Goal: Find specific page/section: Find specific page/section

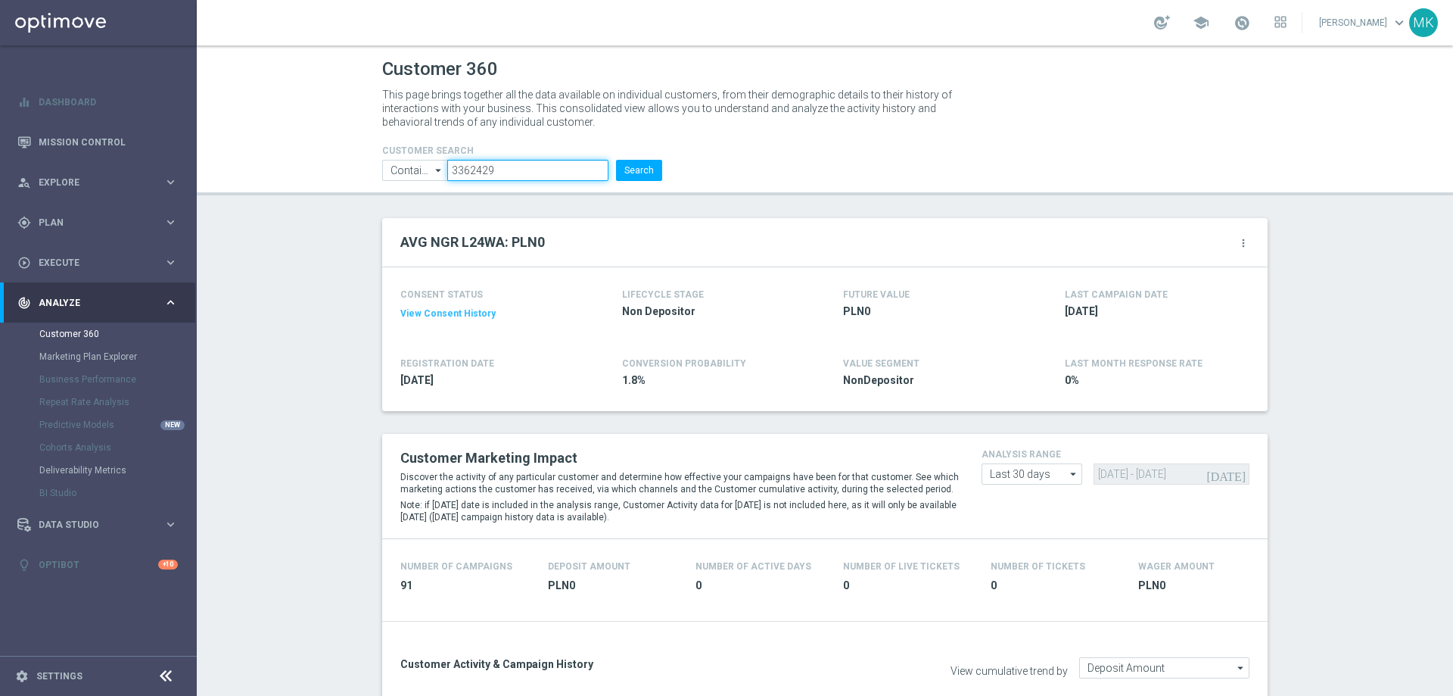
click at [500, 173] on input "3362429" at bounding box center [527, 170] width 161 height 21
paste input "97198"
type input "971989"
click at [663, 170] on div "CUSTOMER SEARCH Contains Contains arrow_drop_down Show Selected 0 of NaN Contai…" at bounding box center [522, 156] width 303 height 48
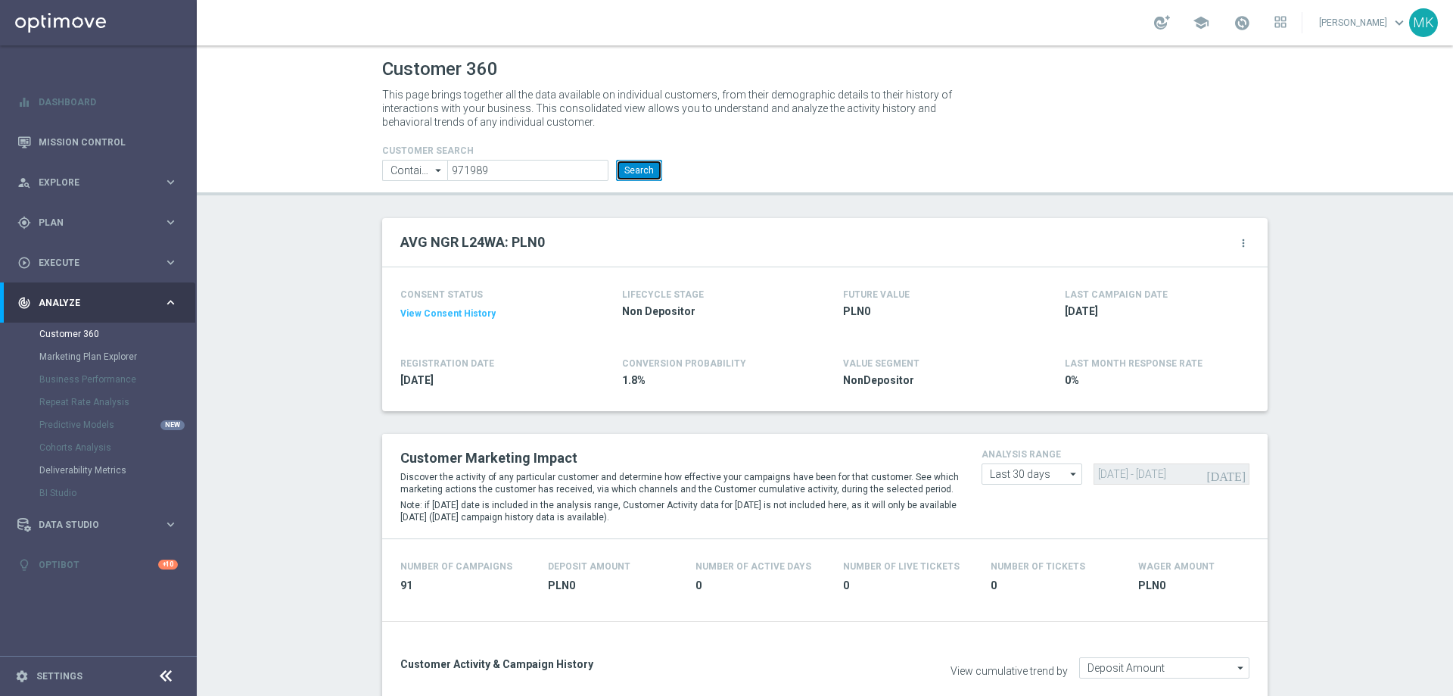
click at [634, 170] on button "Search" at bounding box center [639, 170] width 46 height 21
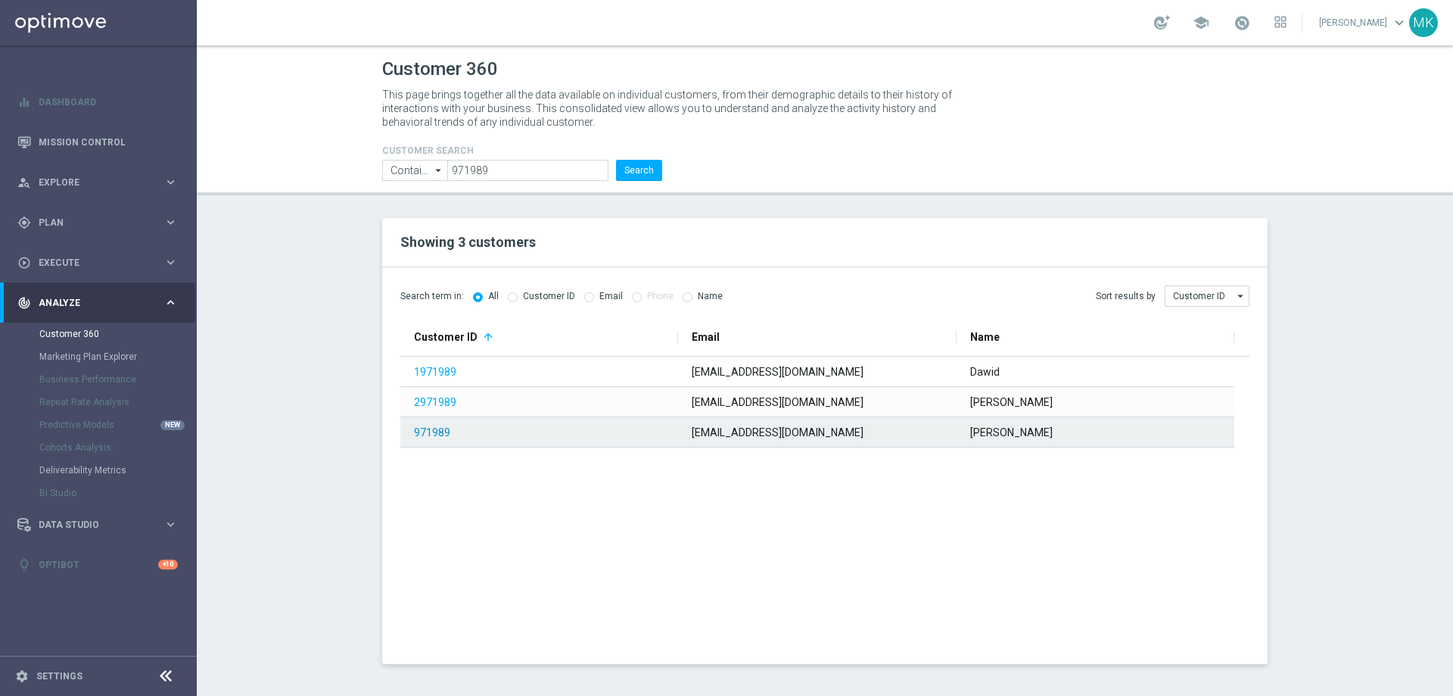
click at [442, 438] on link "971989" at bounding box center [432, 432] width 36 height 12
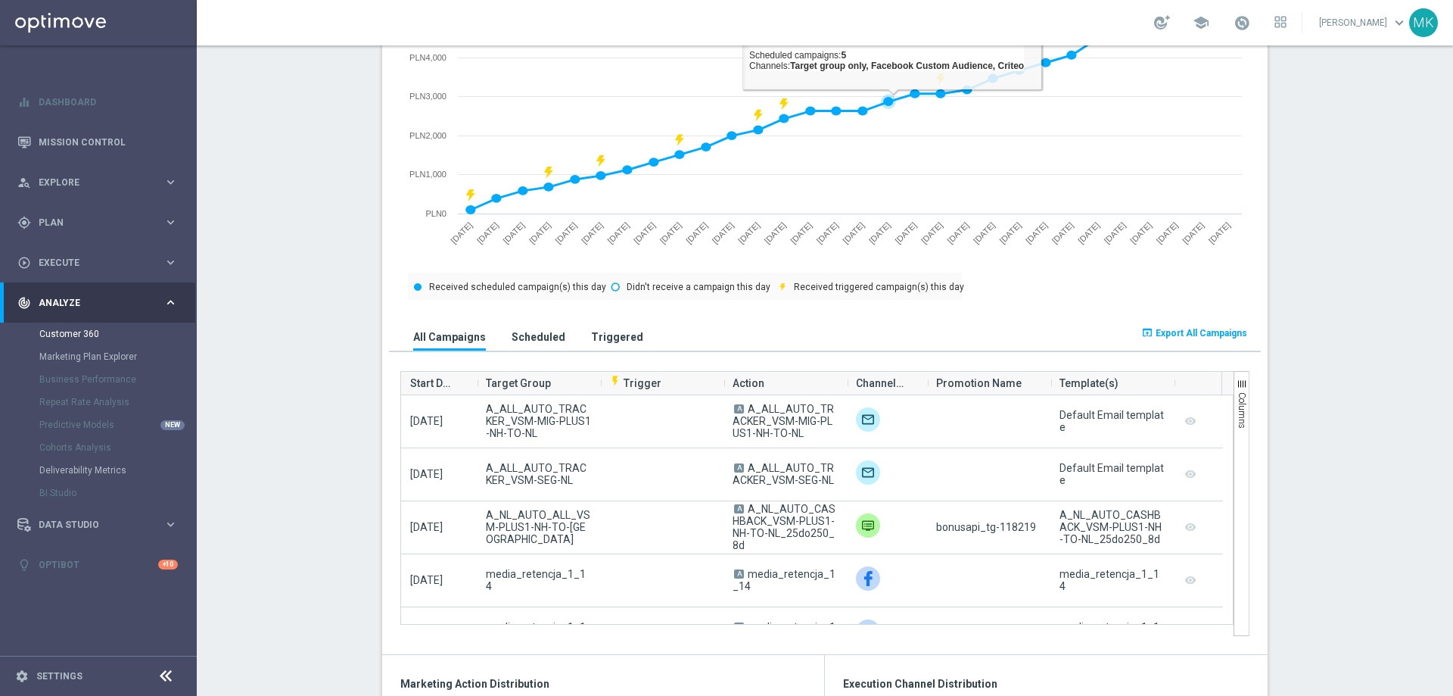
scroll to position [757, 0]
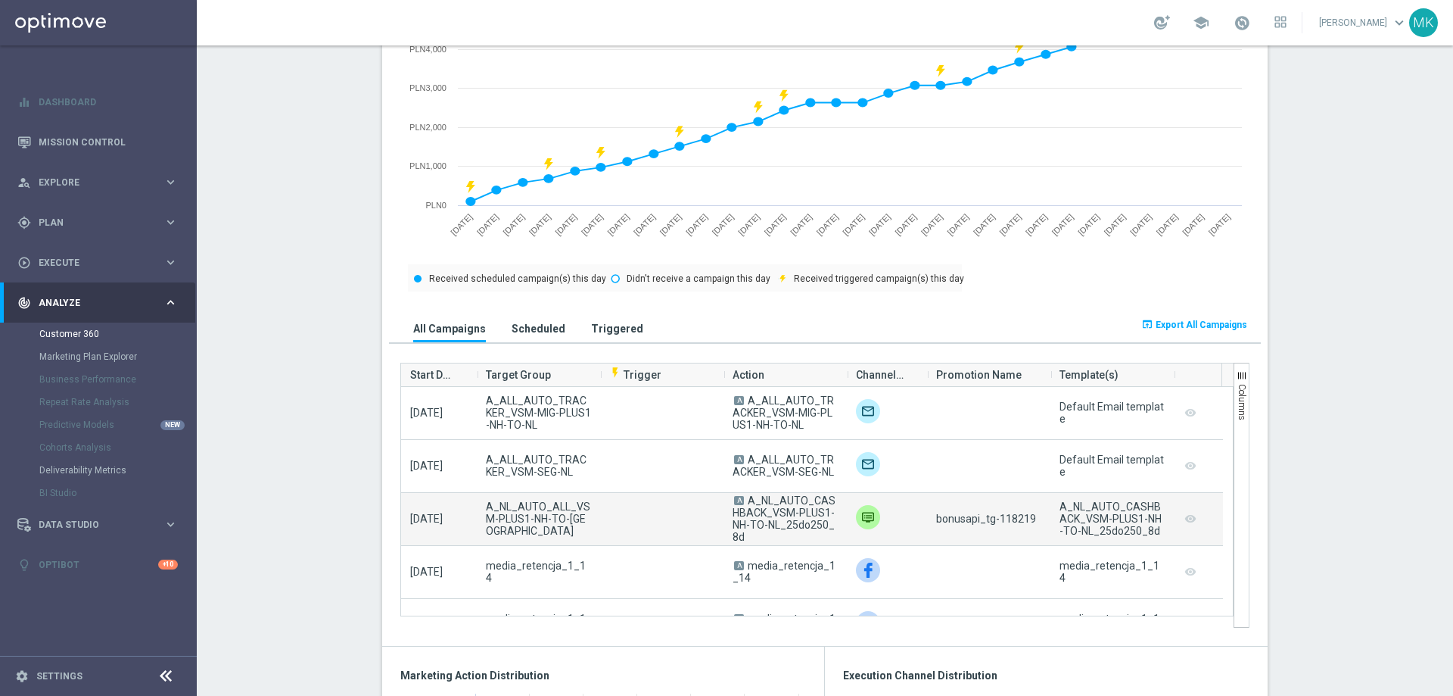
click at [1007, 517] on span "bonusapi_tg-118219" at bounding box center [986, 518] width 100 height 12
copy span "118219"
